Goal: Transaction & Acquisition: Purchase product/service

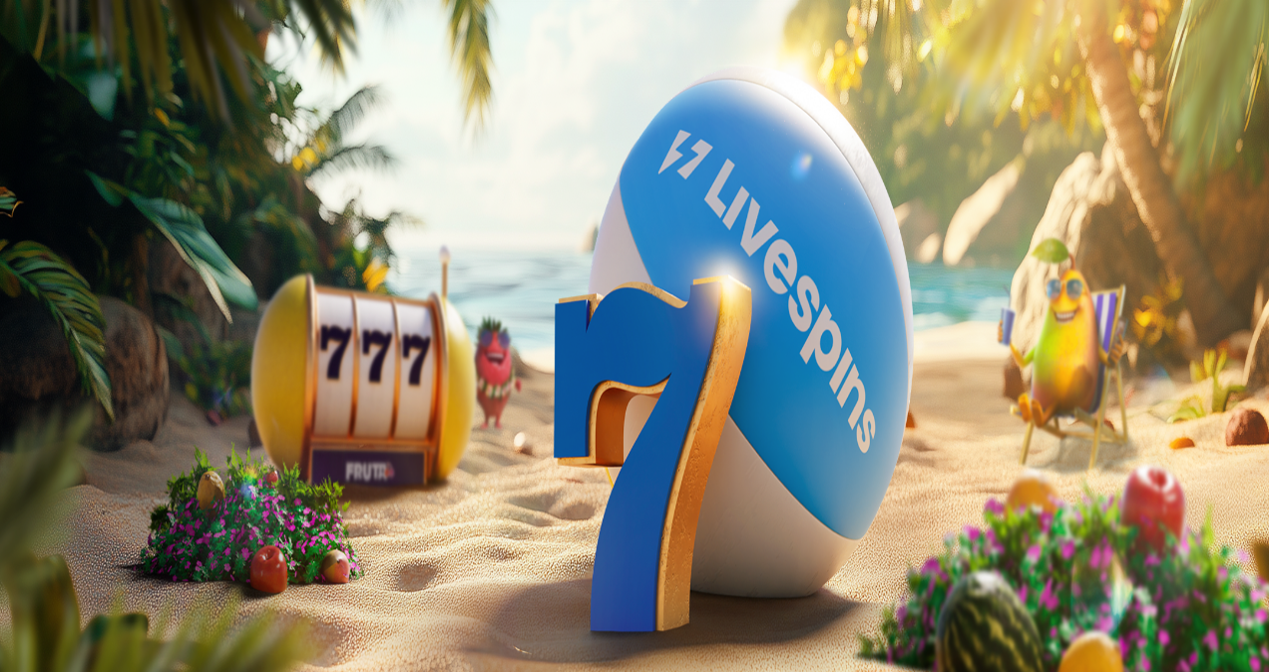
click at [146, 83] on button "Kirjaudu" at bounding box center [138, 72] width 65 height 21
click at [159, 83] on button "Kirjaudu" at bounding box center [138, 72] width 65 height 21
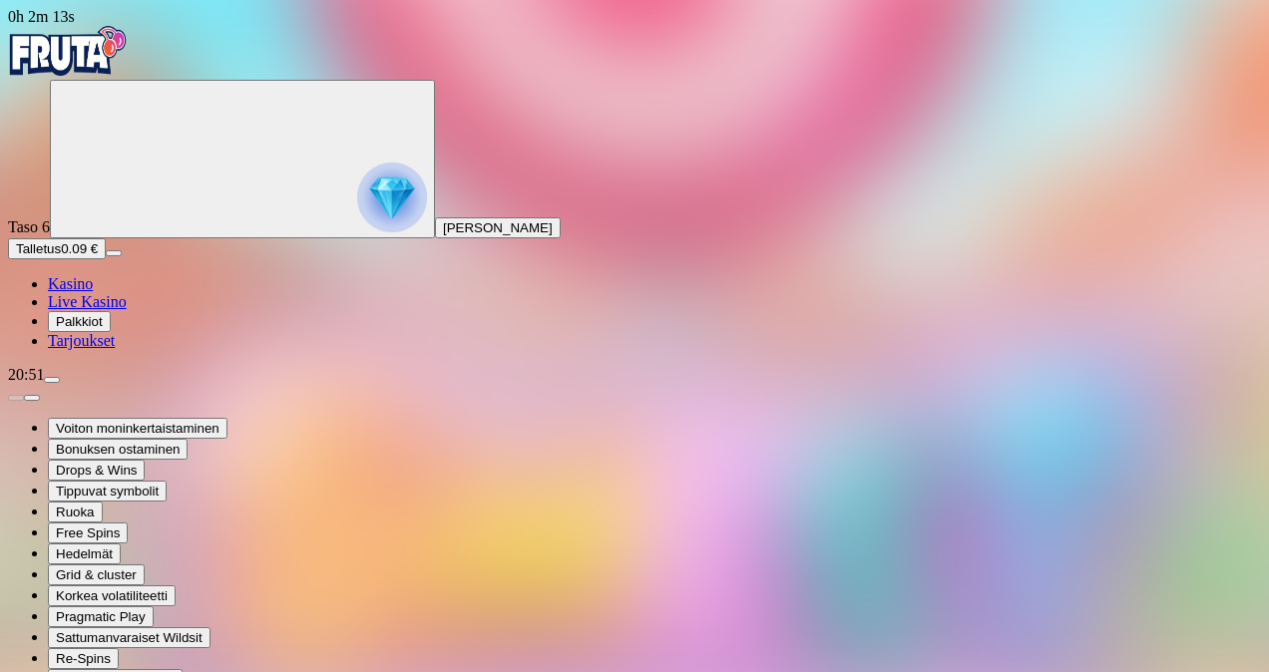
click at [127, 310] on span "Live Kasino" at bounding box center [87, 301] width 79 height 17
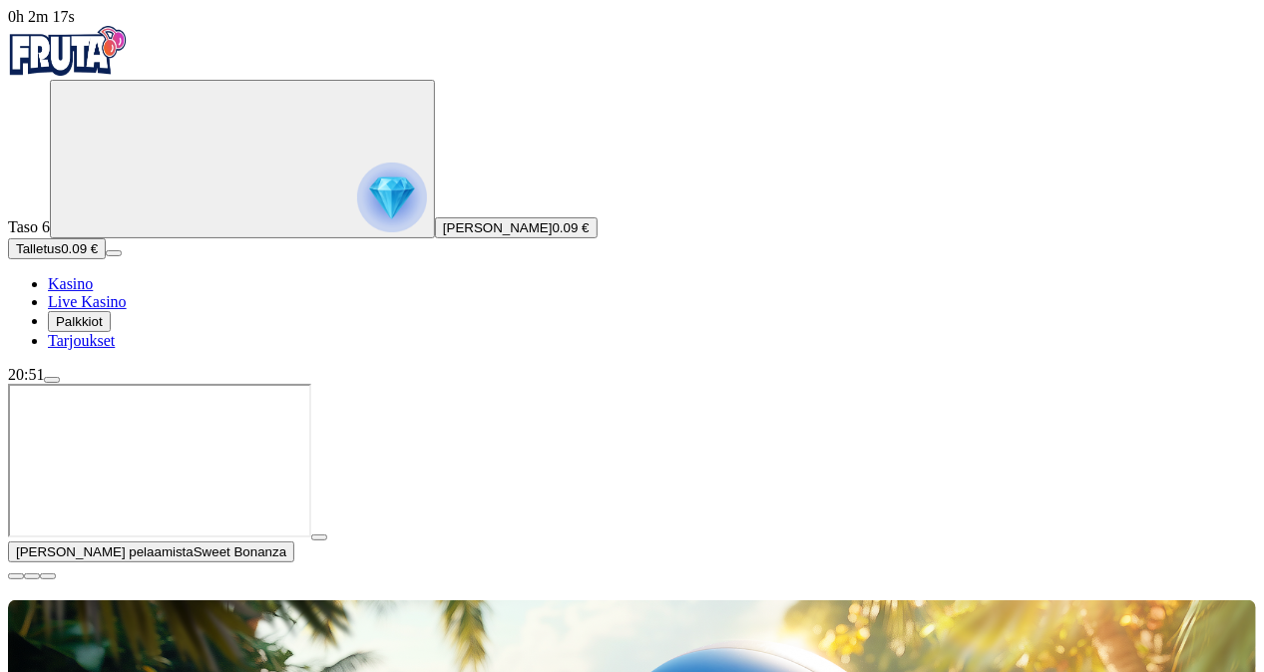
click at [52, 380] on span "menu icon" at bounding box center [52, 380] width 0 height 0
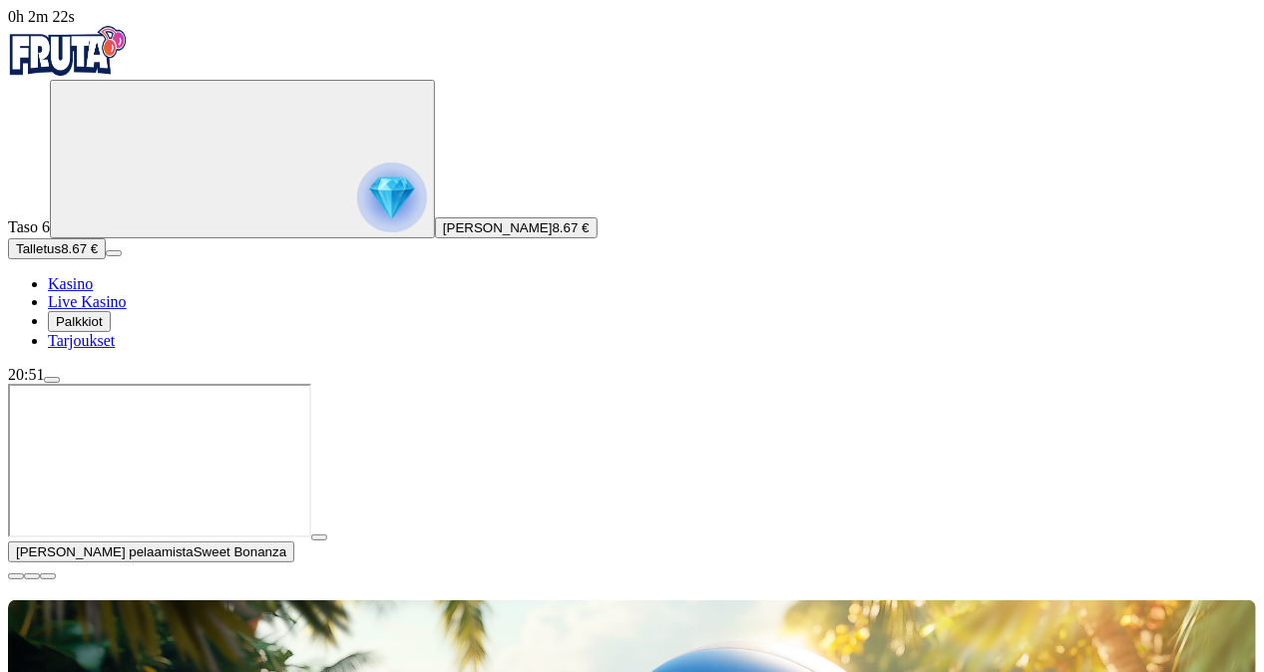
click at [319, 538] on span "play icon" at bounding box center [319, 538] width 0 height 0
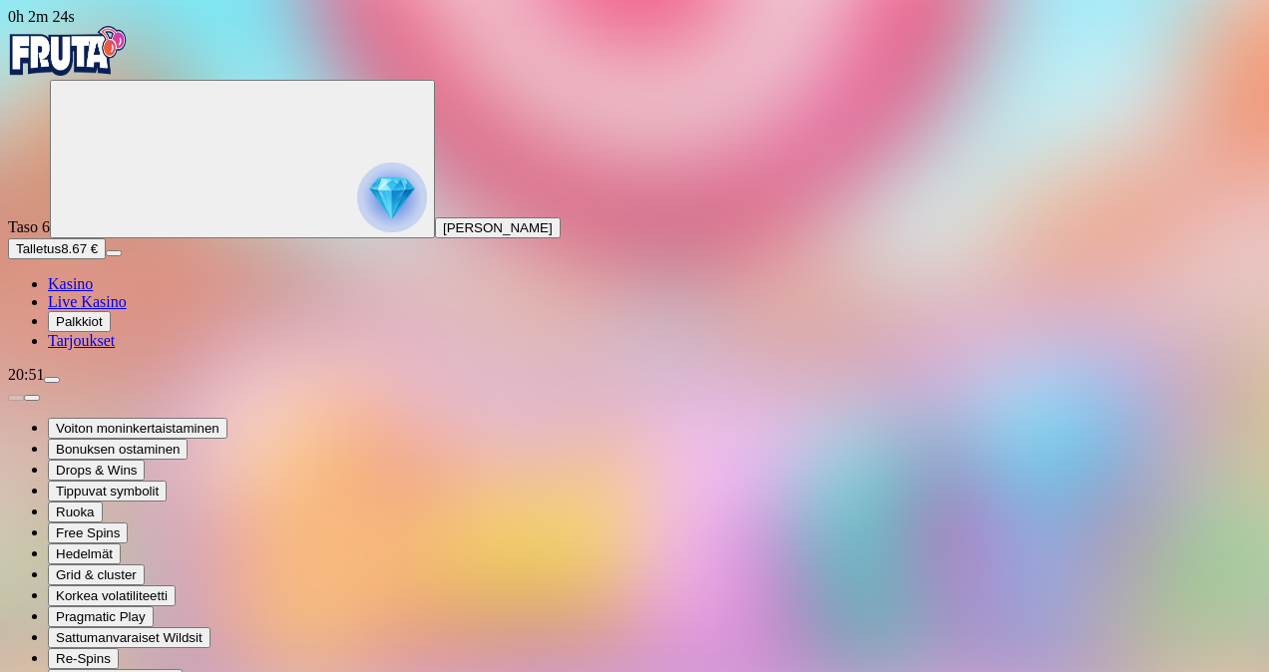
click at [52, 380] on span "menu icon" at bounding box center [52, 380] width 0 height 0
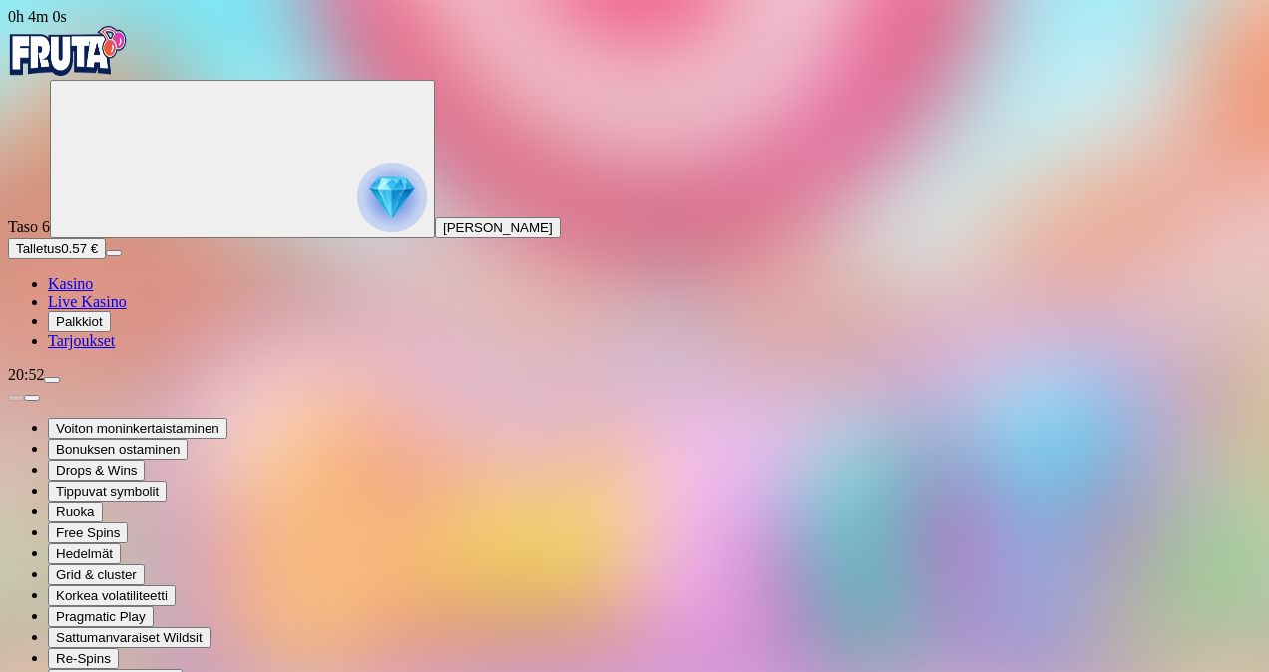
click at [103, 329] on span "Palkkiot" at bounding box center [79, 321] width 47 height 15
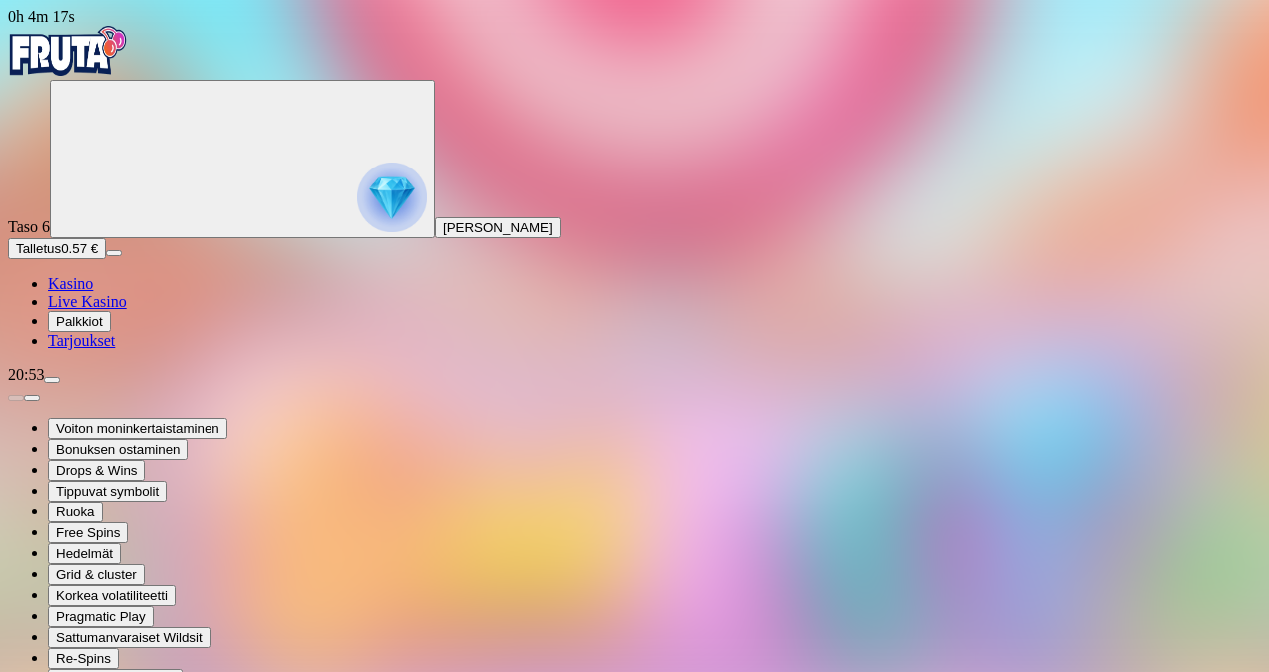
click at [106, 259] on button "Talletus 0.57 €" at bounding box center [57, 248] width 98 height 21
click at [61, 256] on span "Talletus" at bounding box center [38, 248] width 45 height 15
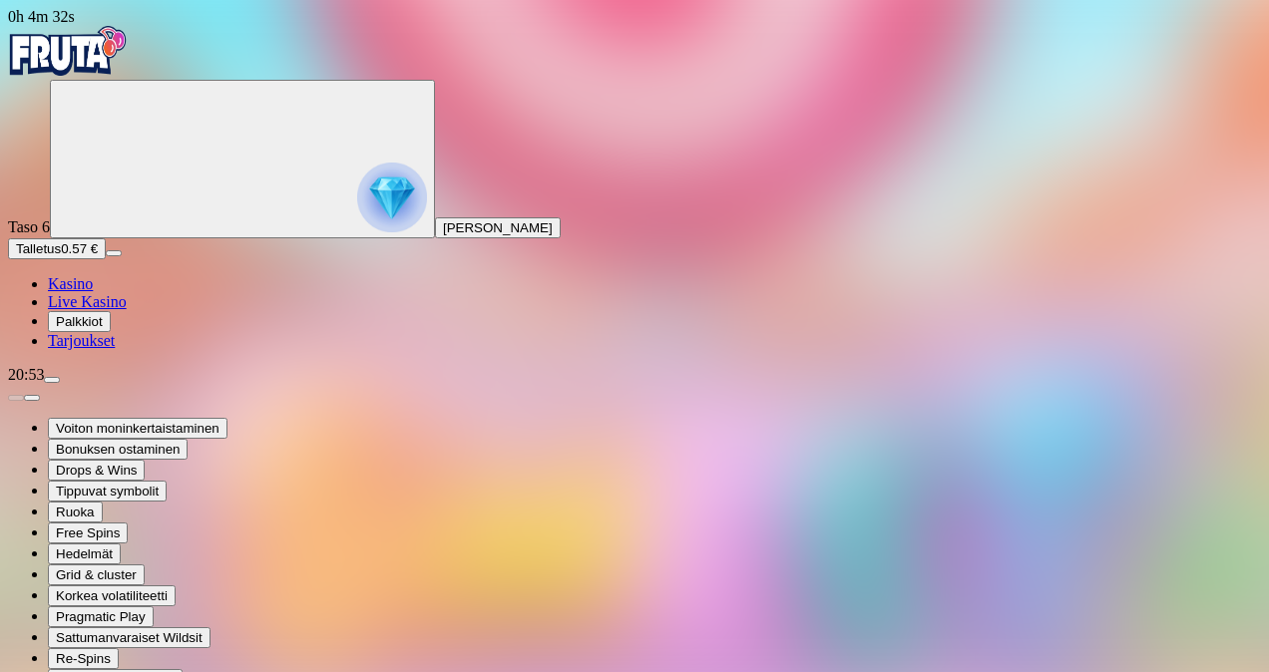
click at [61, 256] on span "Talletus" at bounding box center [38, 248] width 45 height 15
drag, startPoint x: 283, startPoint y: 420, endPoint x: 181, endPoint y: 443, distance: 105.3
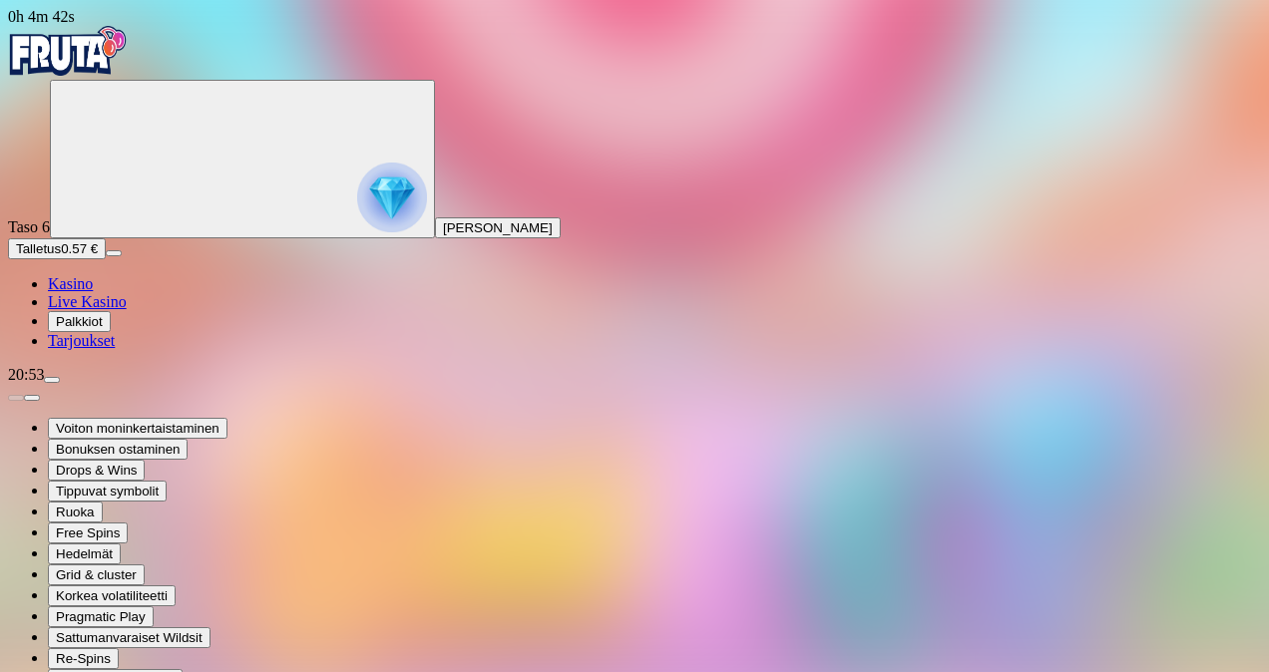
type input "**"
click at [110, 310] on span "Live Kasino" at bounding box center [87, 301] width 79 height 17
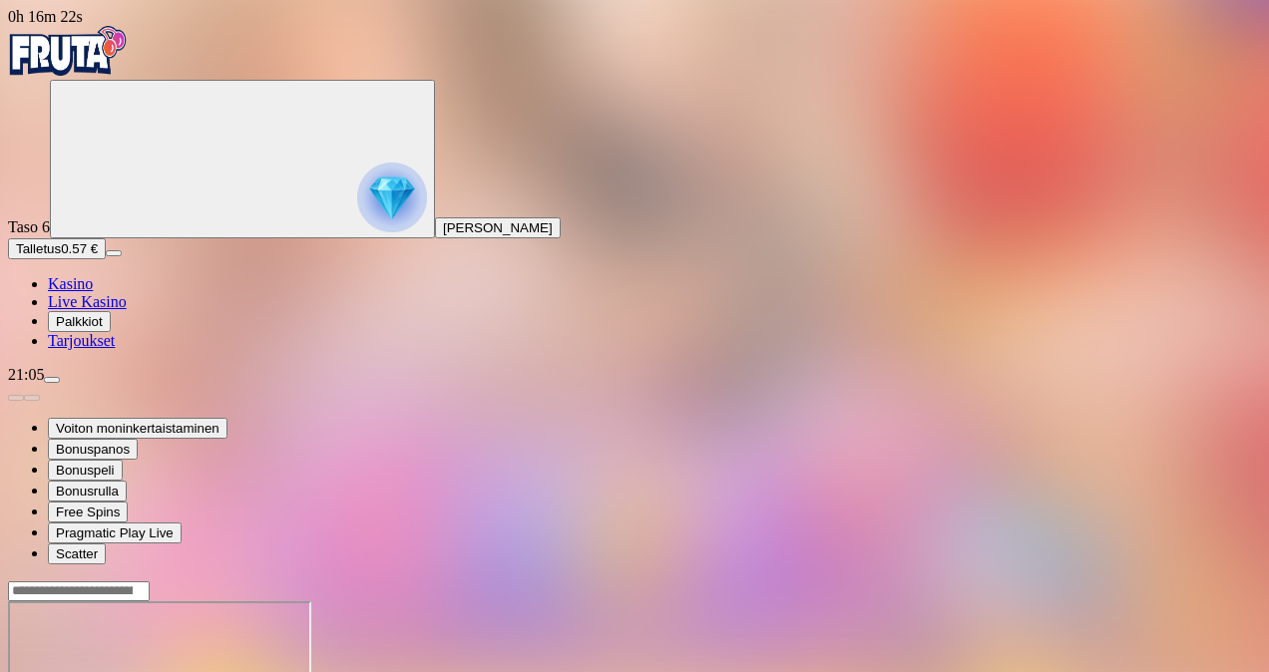
click at [89, 310] on span "Live Kasino" at bounding box center [87, 301] width 79 height 17
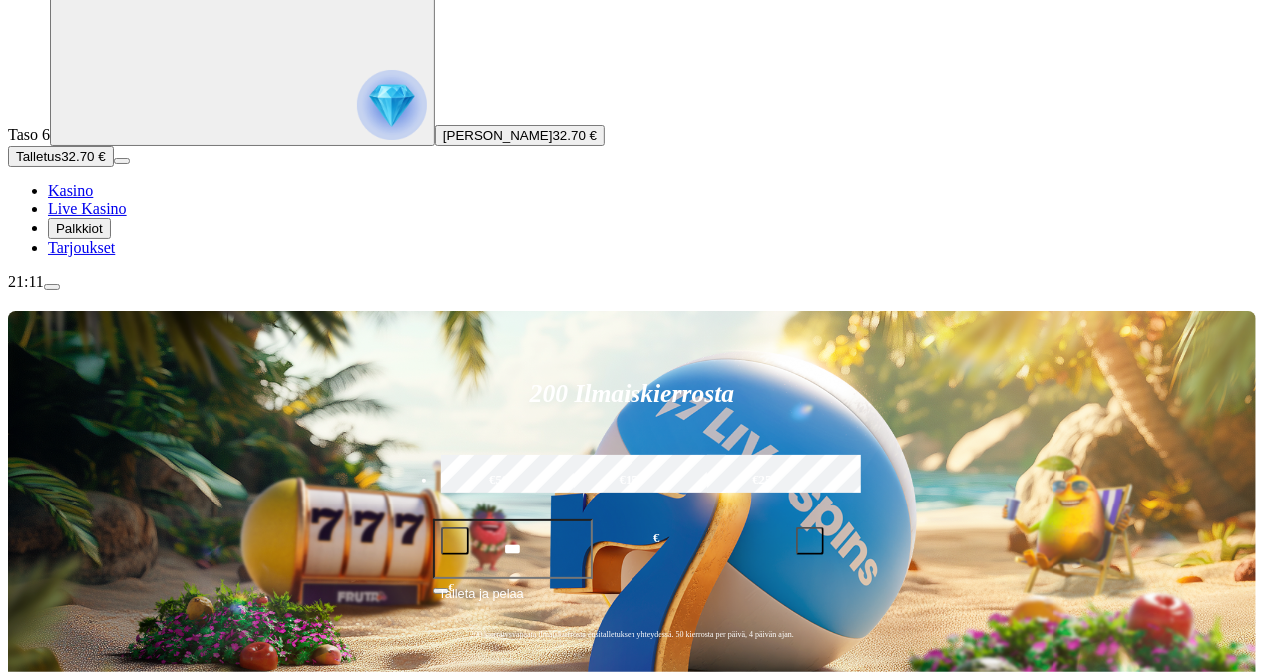
scroll to position [94, 0]
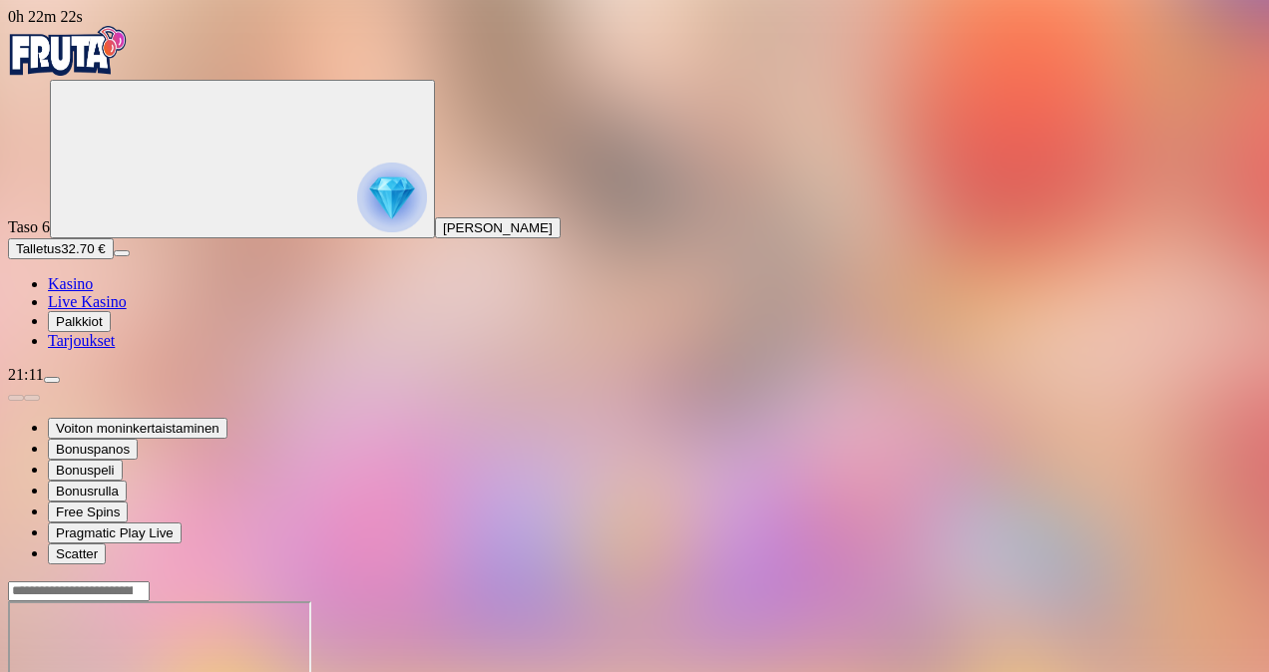
click at [77, 310] on span "Live Kasino" at bounding box center [87, 301] width 79 height 17
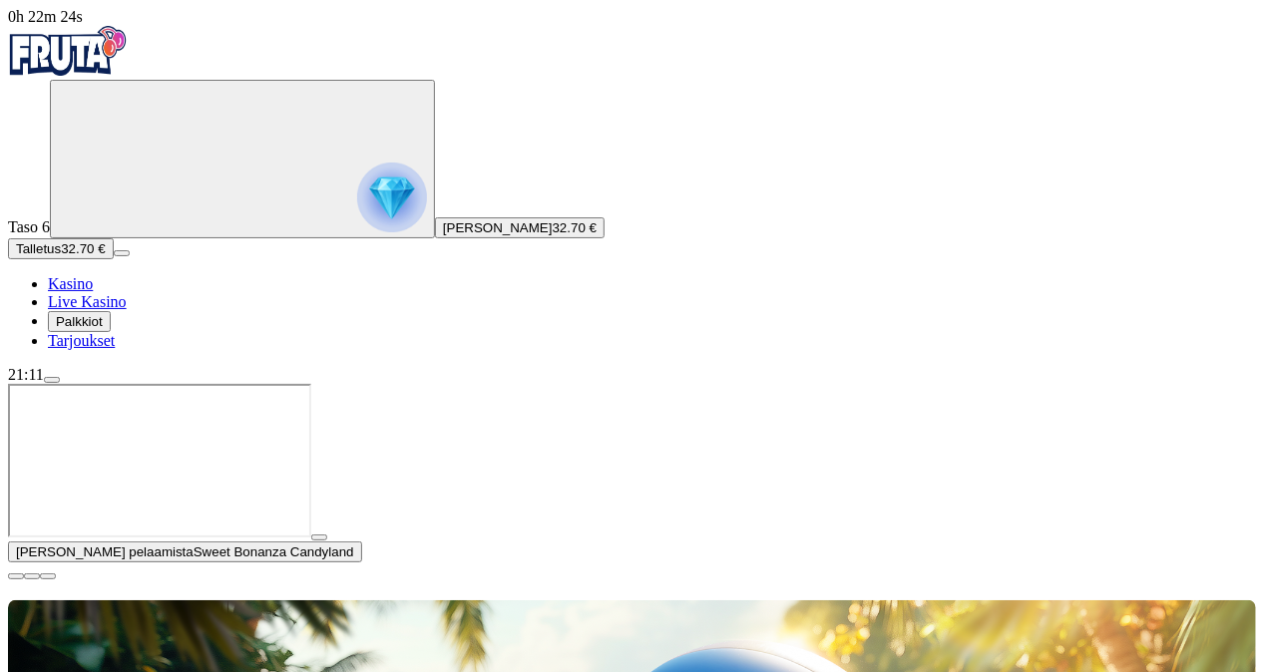
click at [327, 541] on button "button" at bounding box center [319, 538] width 16 height 6
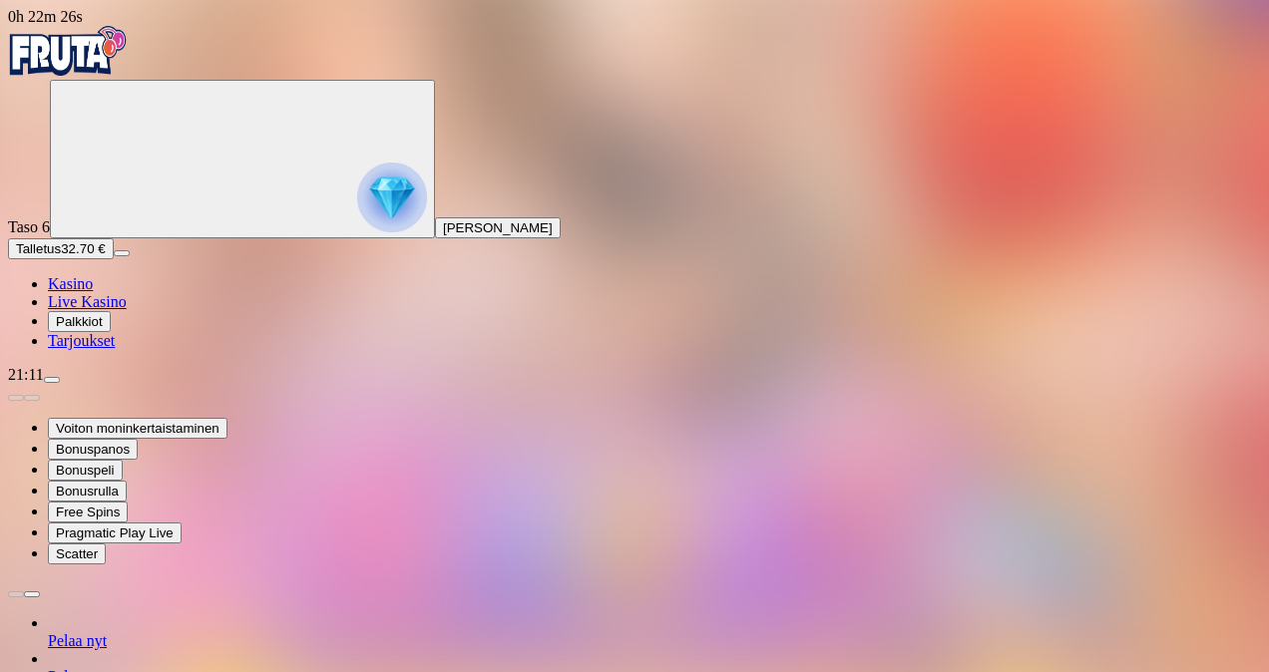
click at [124, 310] on span "Live Kasino" at bounding box center [87, 301] width 79 height 17
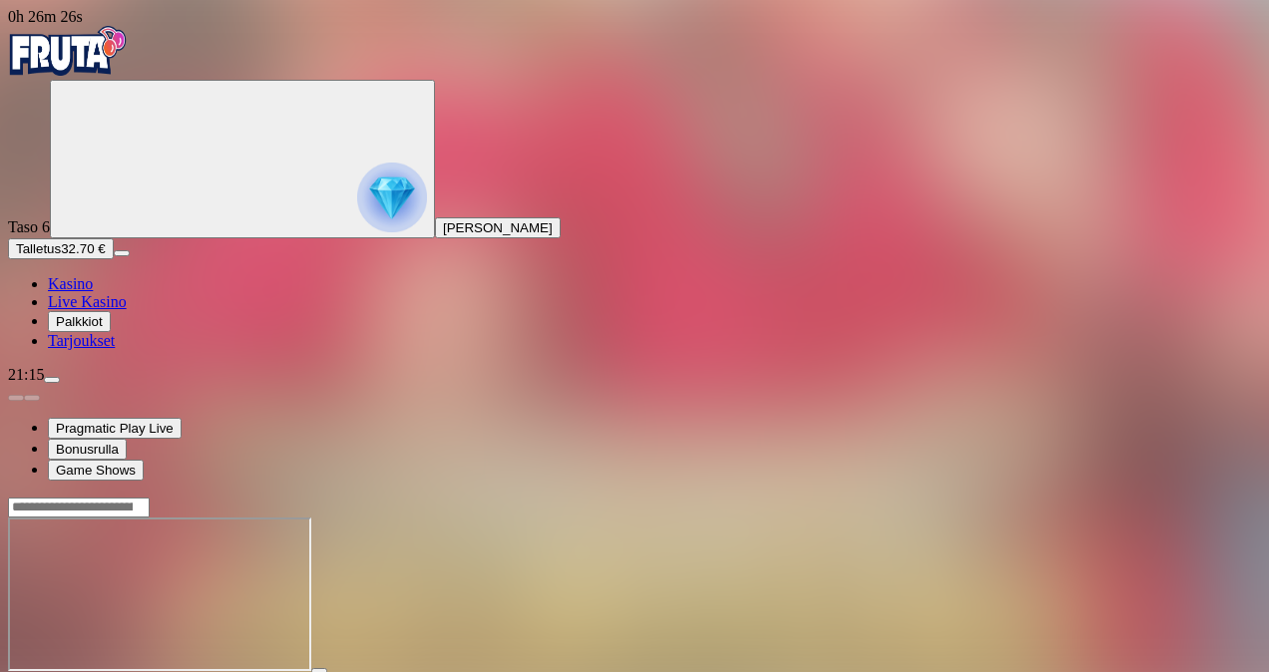
click at [127, 310] on span "Live Kasino" at bounding box center [87, 301] width 79 height 17
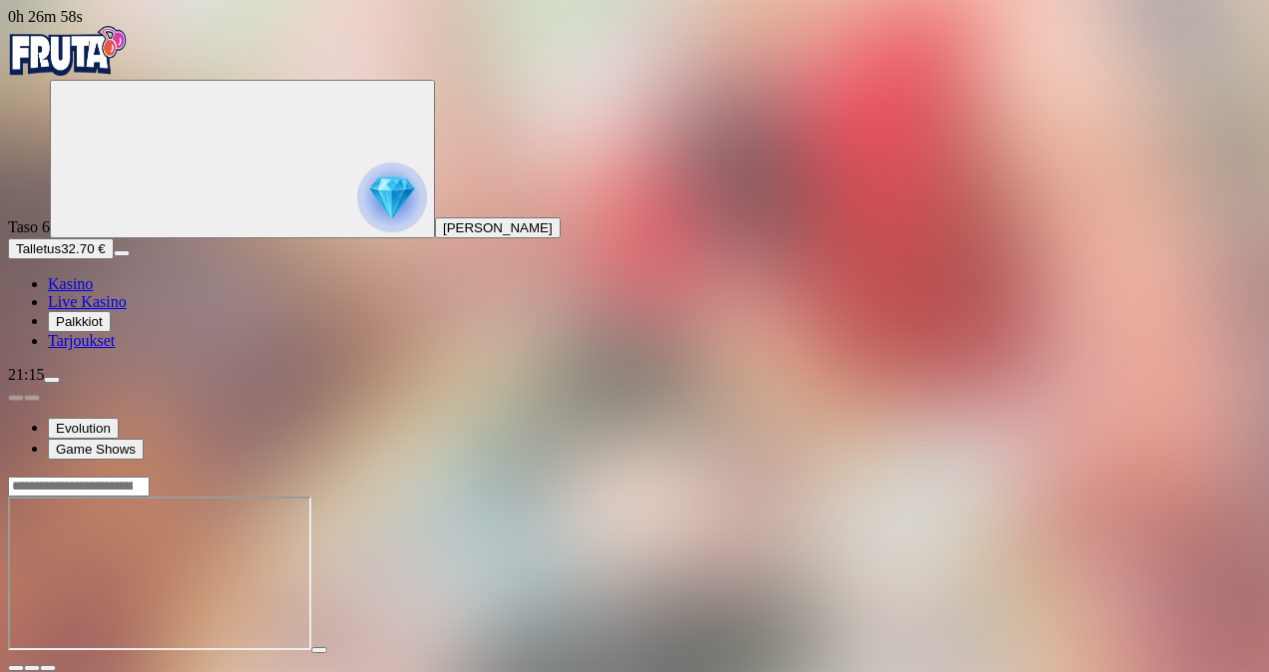
click at [127, 310] on span "Live Kasino" at bounding box center [87, 301] width 79 height 17
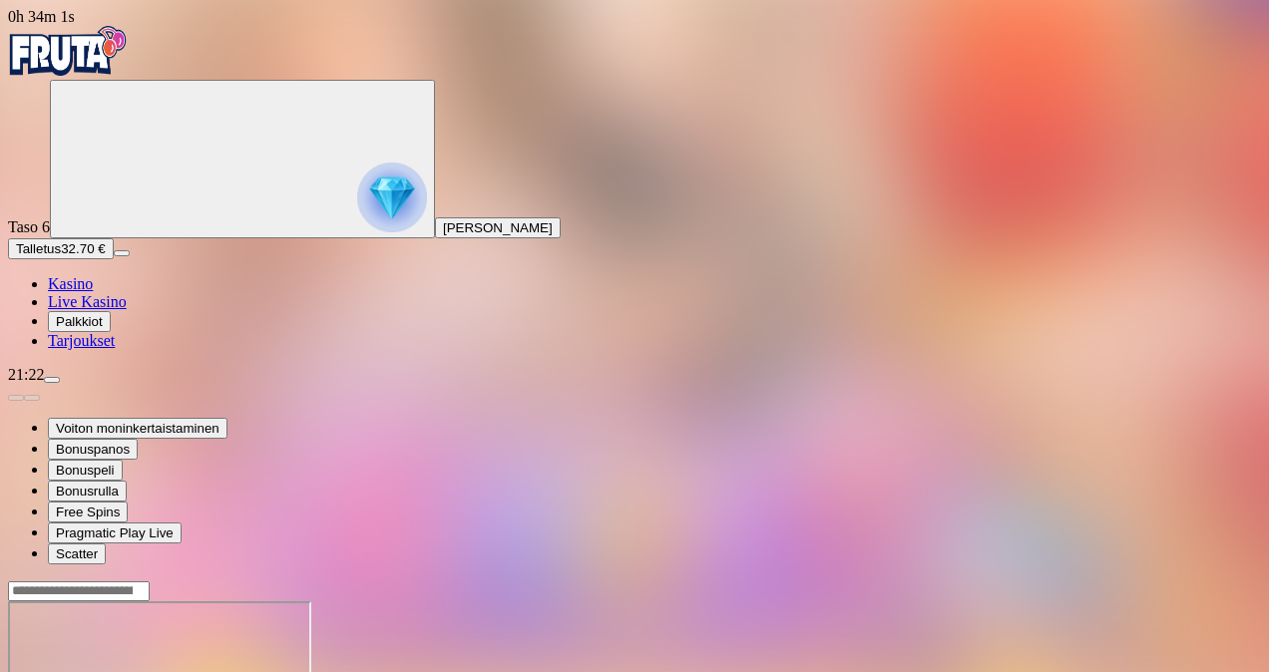
click at [108, 310] on span "Live Kasino" at bounding box center [87, 301] width 79 height 17
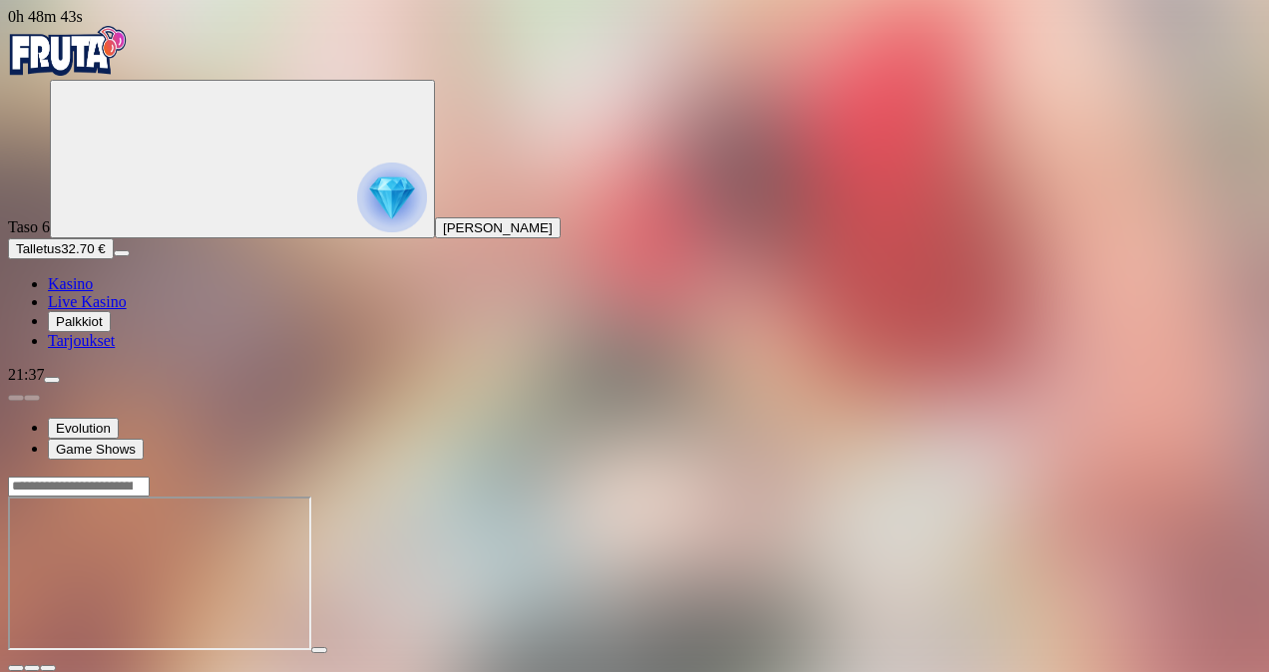
click at [60, 383] on button "menu" at bounding box center [52, 380] width 16 height 6
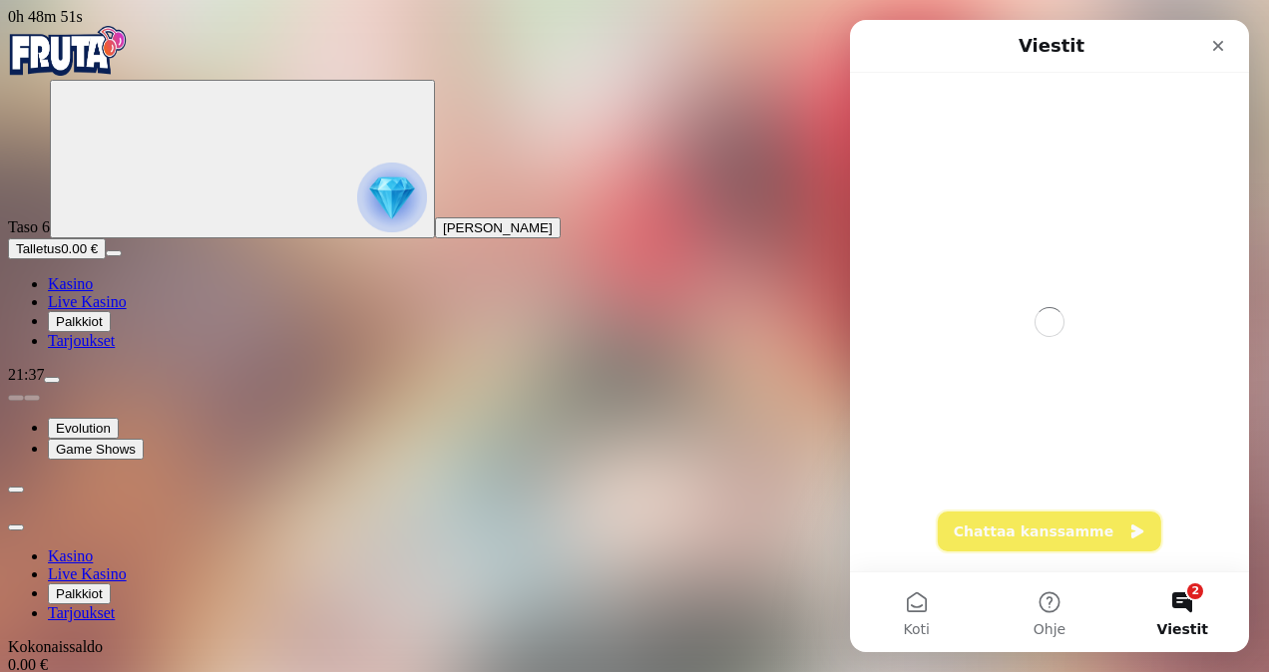
click at [1098, 525] on button "Chattaa kanssamme" at bounding box center [1049, 532] width 223 height 40
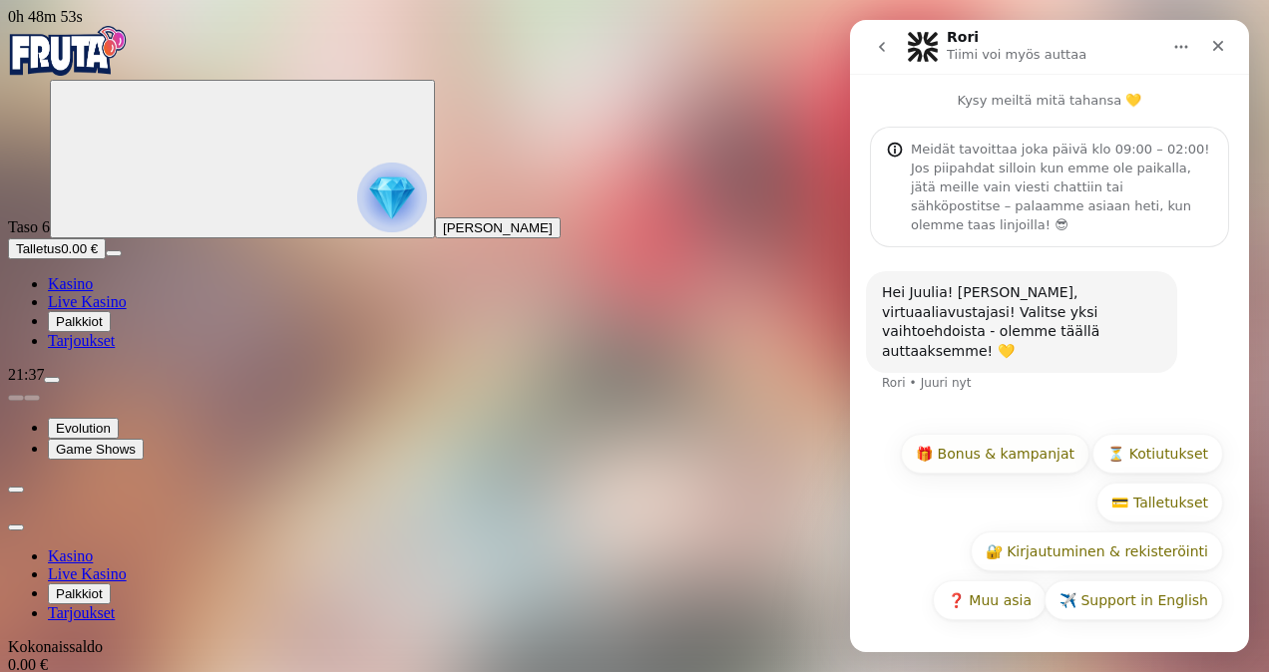
click at [1022, 456] on button "🎁 Bonus & kampanjat" at bounding box center [995, 454] width 189 height 40
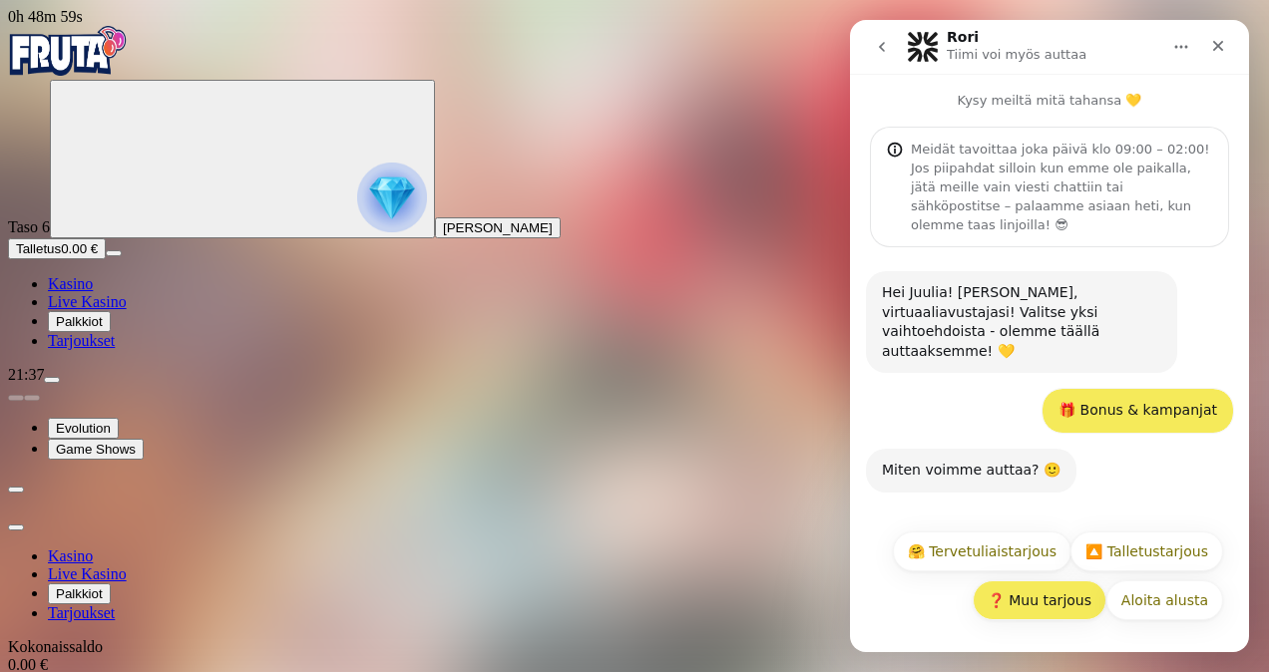
click at [1058, 603] on button "❓ Muu tarjous" at bounding box center [1040, 601] width 134 height 40
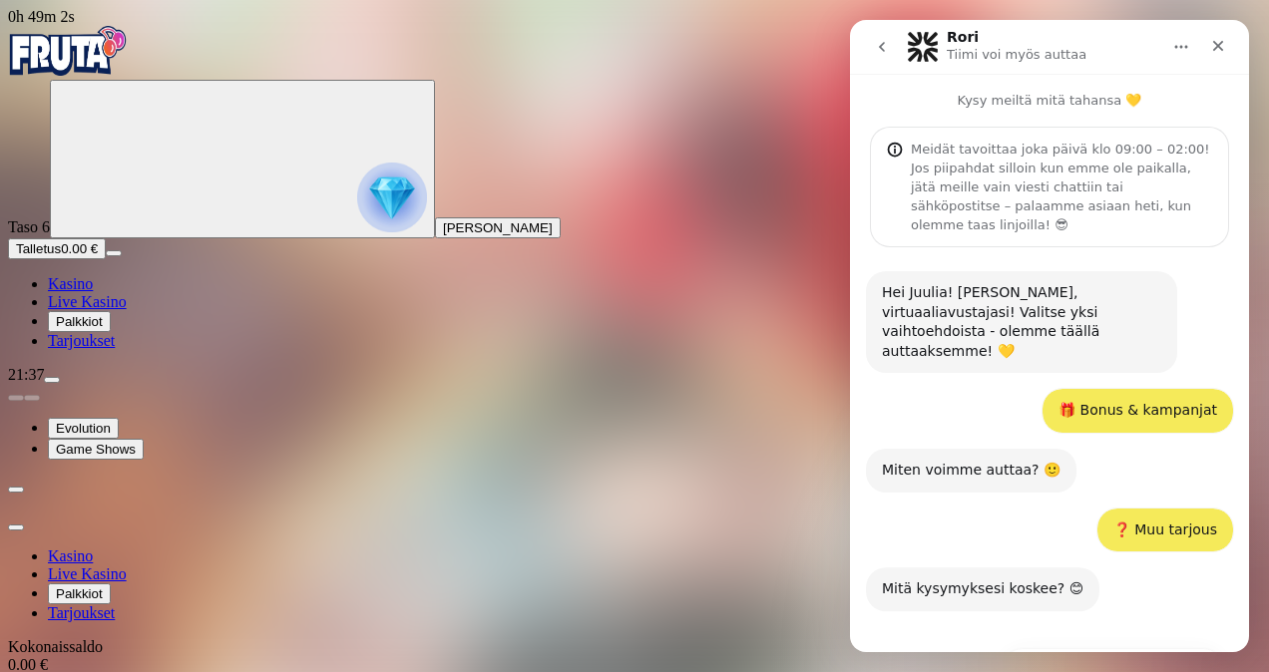
scroll to position [77, 0]
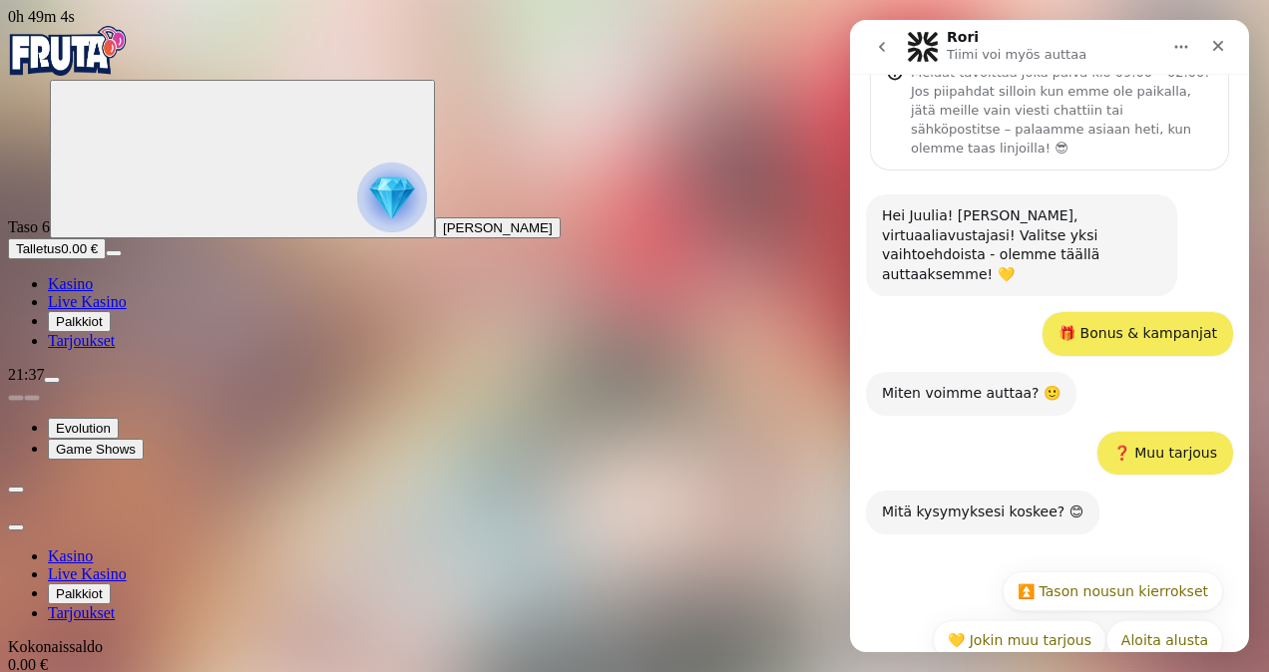
click at [1058, 620] on button "💛 Jokin muu tarjous" at bounding box center [1020, 640] width 174 height 40
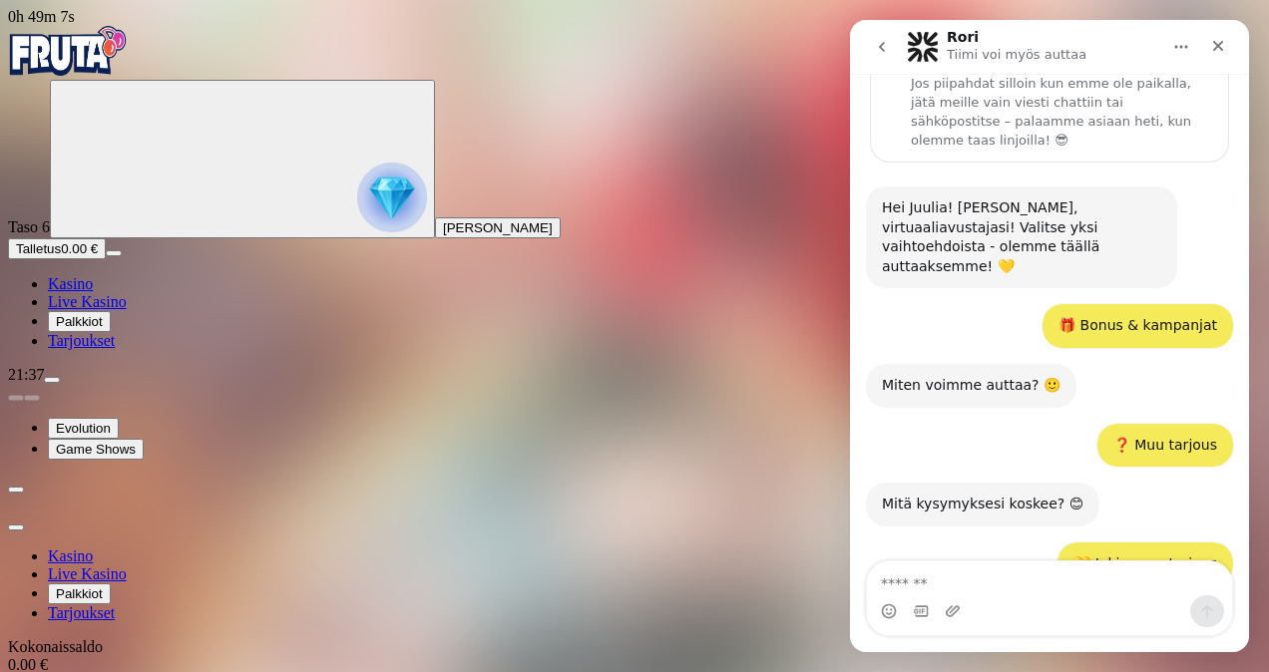
scroll to position [171, 0]
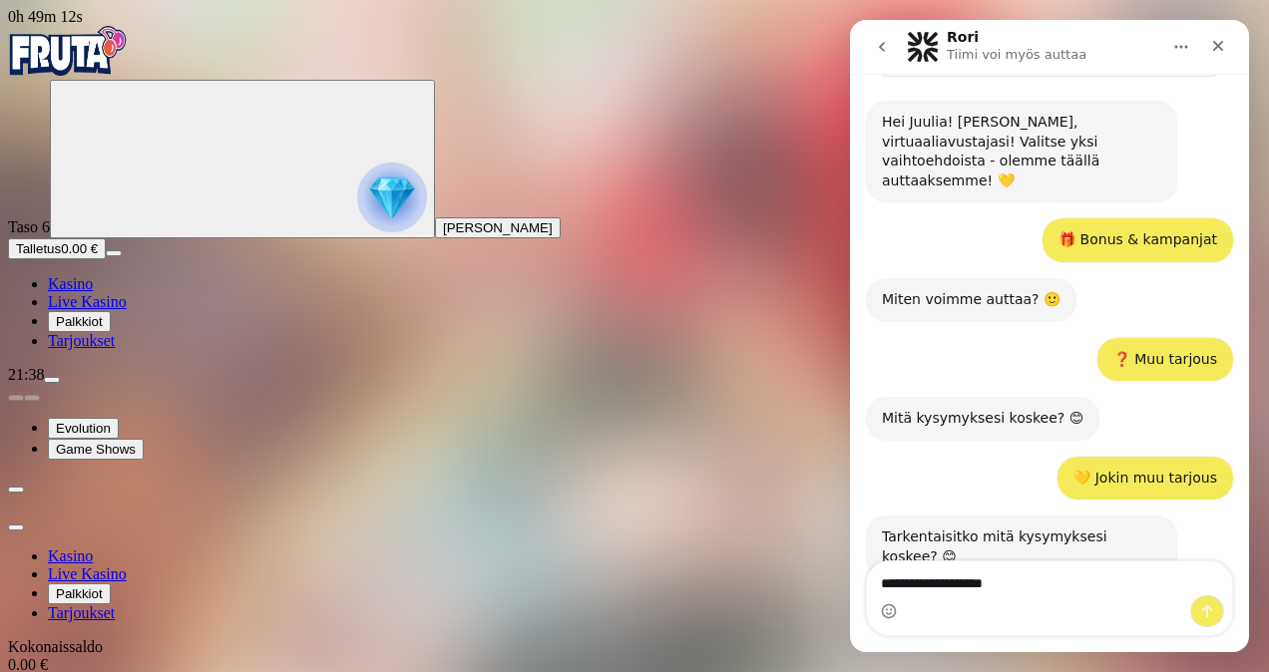
type textarea "**********"
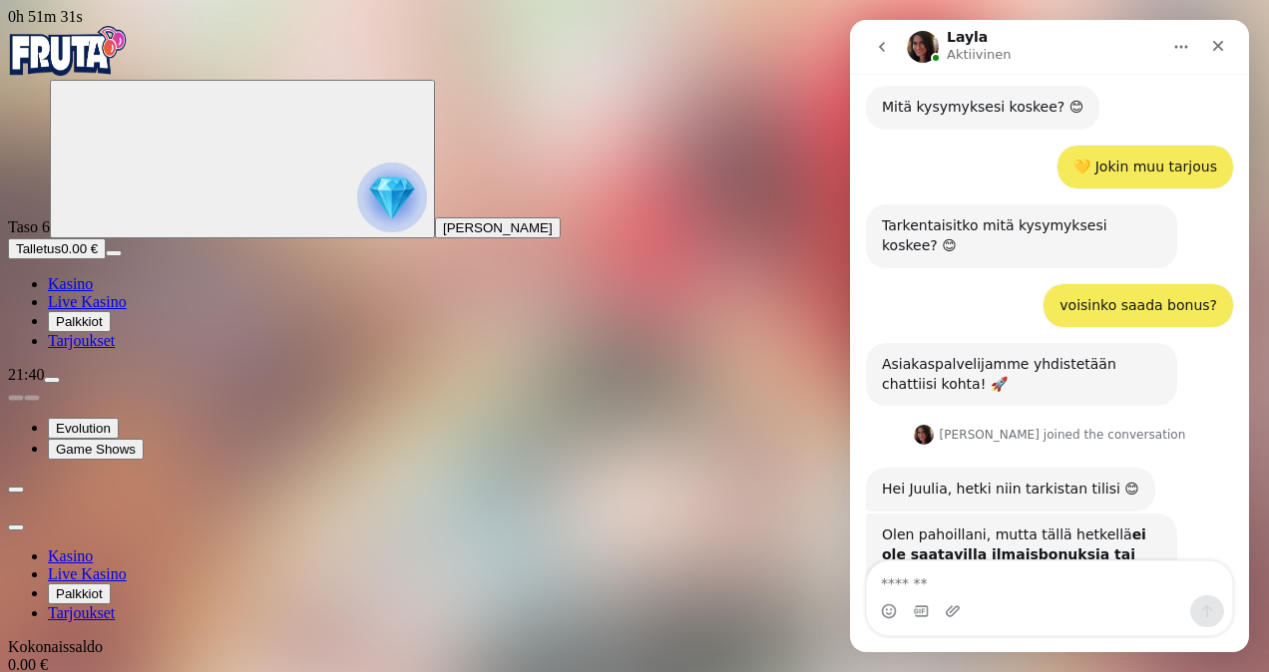
scroll to position [635, 0]
